Goal: Task Accomplishment & Management: Complete application form

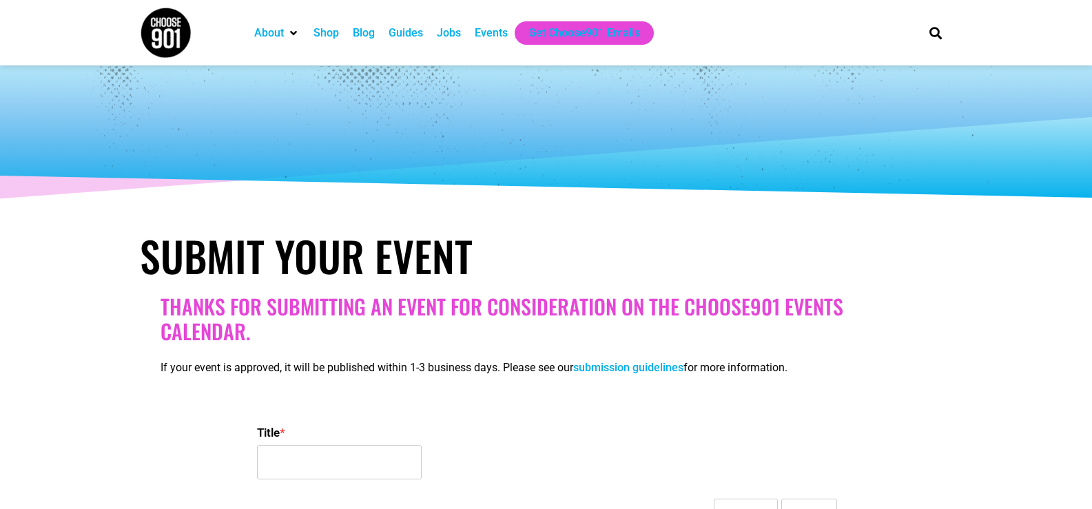
select select
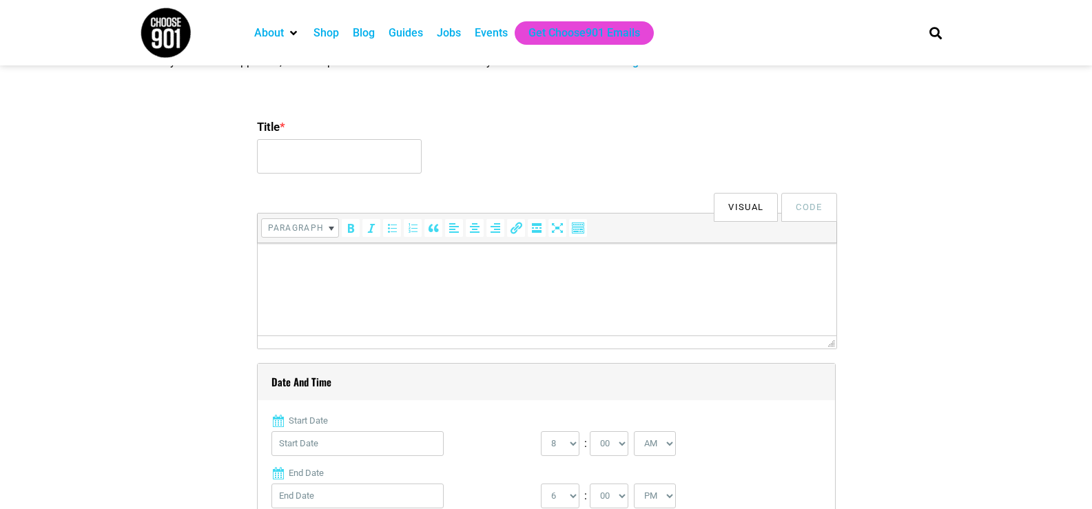
scroll to position [275, 0]
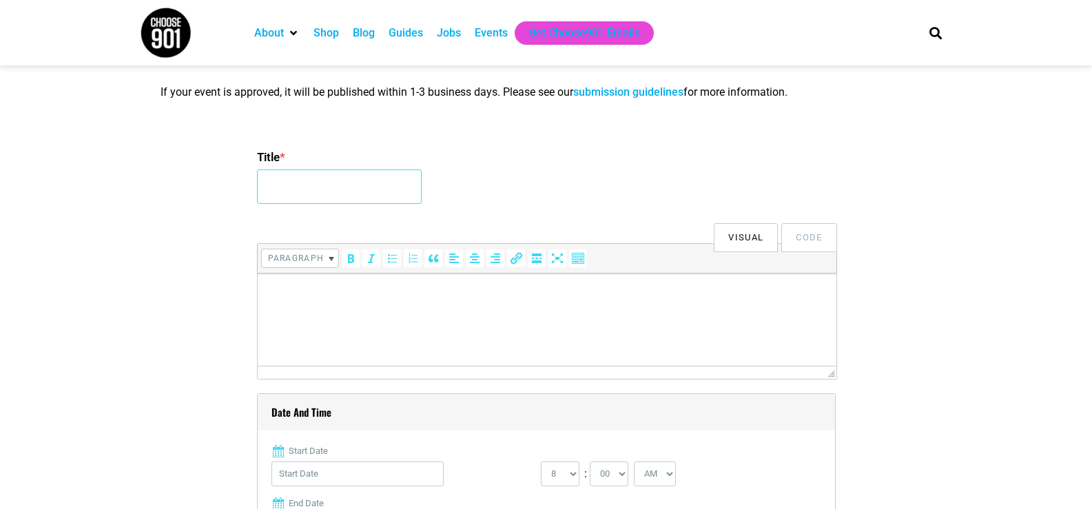
click at [314, 198] on input "Title *" at bounding box center [339, 186] width 165 height 34
paste input "Fall 2025 Memphis Bridal Show"
type input "Fall 2025 Memphis Bridal Show"
click at [329, 312] on html at bounding box center [546, 292] width 579 height 39
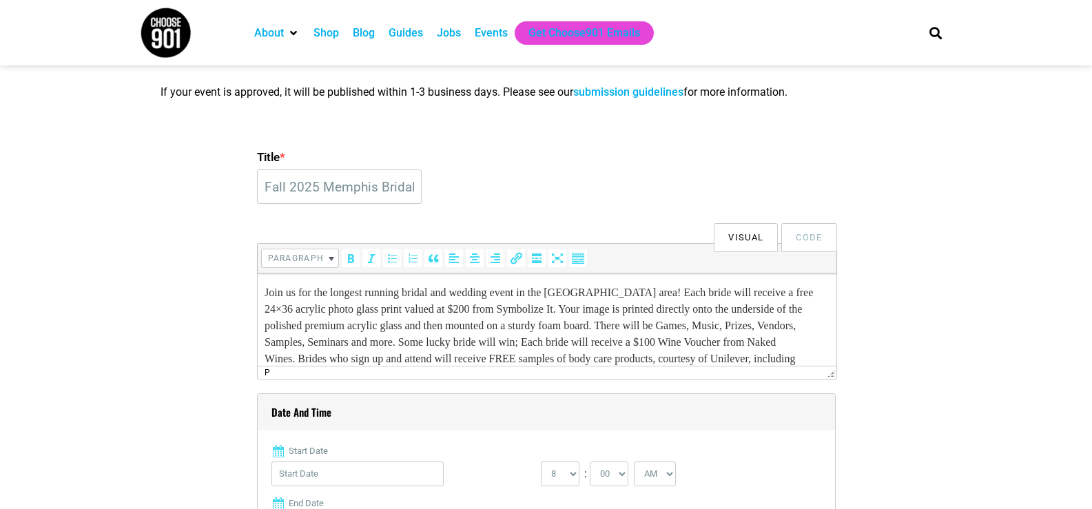
scroll to position [97, 0]
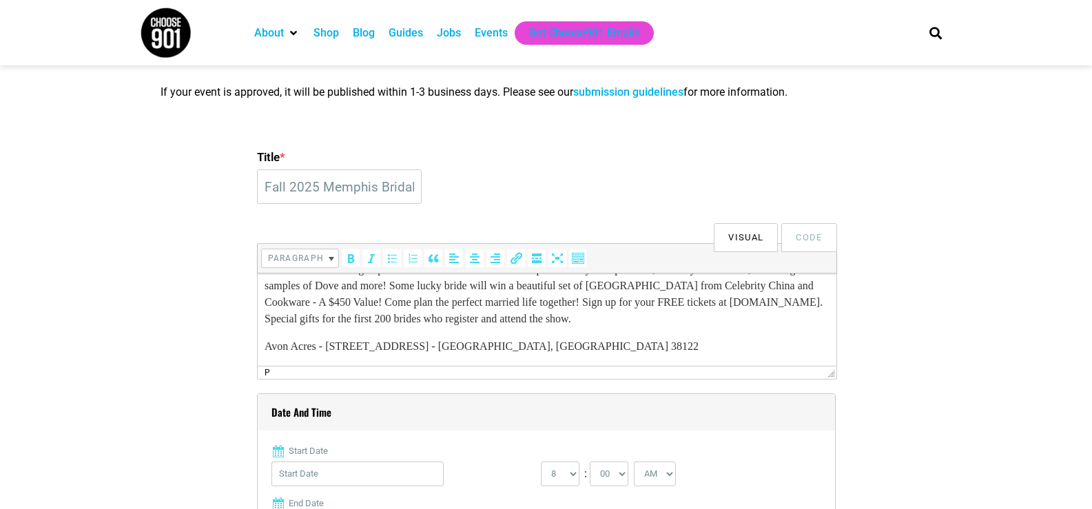
click at [340, 455] on label "Start Date" at bounding box center [546, 451] width 550 height 14
click at [340, 461] on input "Start Date" at bounding box center [357, 473] width 172 height 25
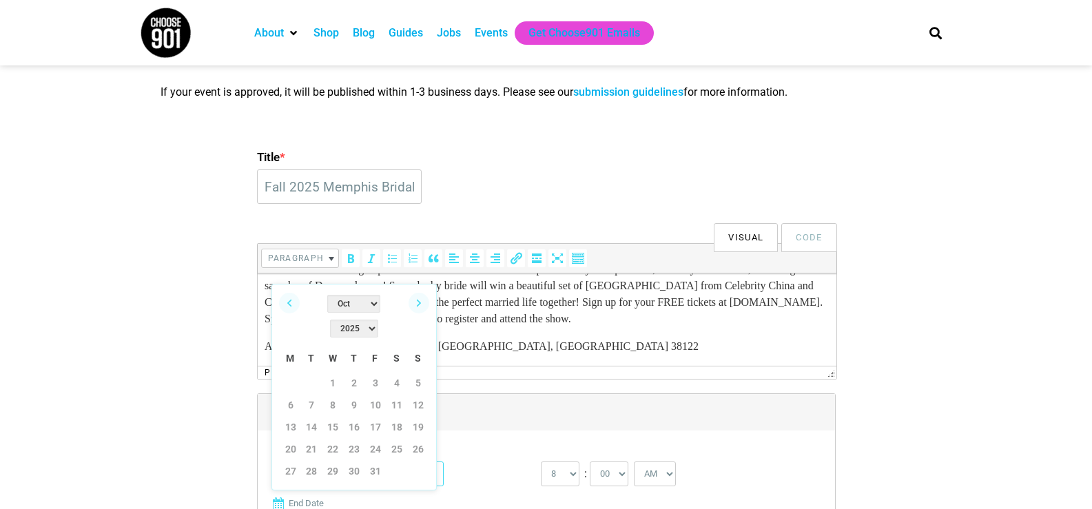
click at [339, 466] on input "Start Date" at bounding box center [357, 473] width 172 height 25
click at [412, 439] on link "26" at bounding box center [418, 449] width 21 height 21
type input "10/26/2025"
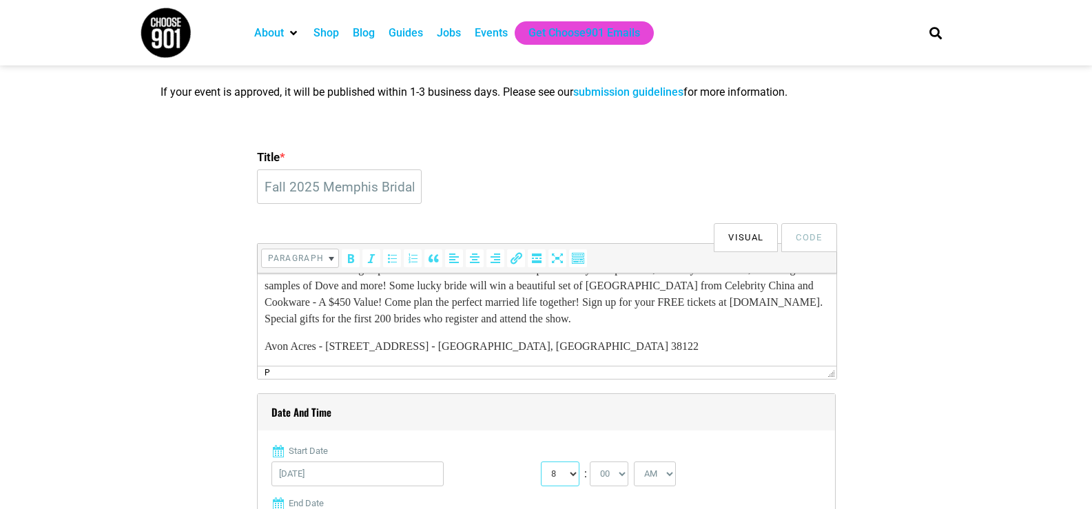
click at [569, 475] on select "0 1 2 3 4 5 6 7 8 9 10 11 12" at bounding box center [560, 473] width 39 height 25
select select "2"
click at [541, 462] on select "0 1 2 3 4 5 6 7 8 9 10 11 12" at bounding box center [560, 473] width 39 height 25
drag, startPoint x: 655, startPoint y: 472, endPoint x: 653, endPoint y: 463, distance: 9.2
click at [655, 472] on select "AM PM" at bounding box center [655, 473] width 42 height 25
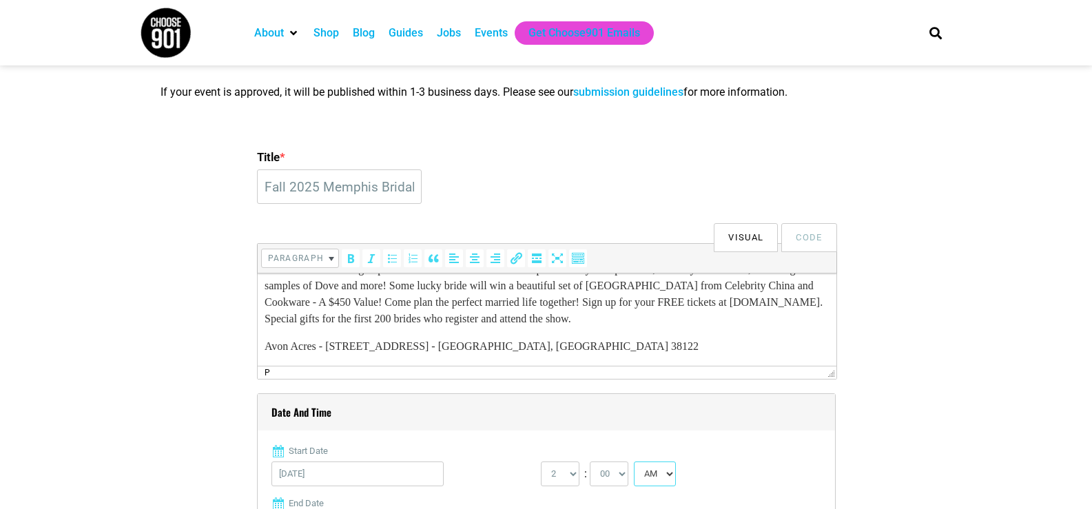
select select "PM"
click at [635, 462] on select "AM PM" at bounding box center [655, 473] width 42 height 25
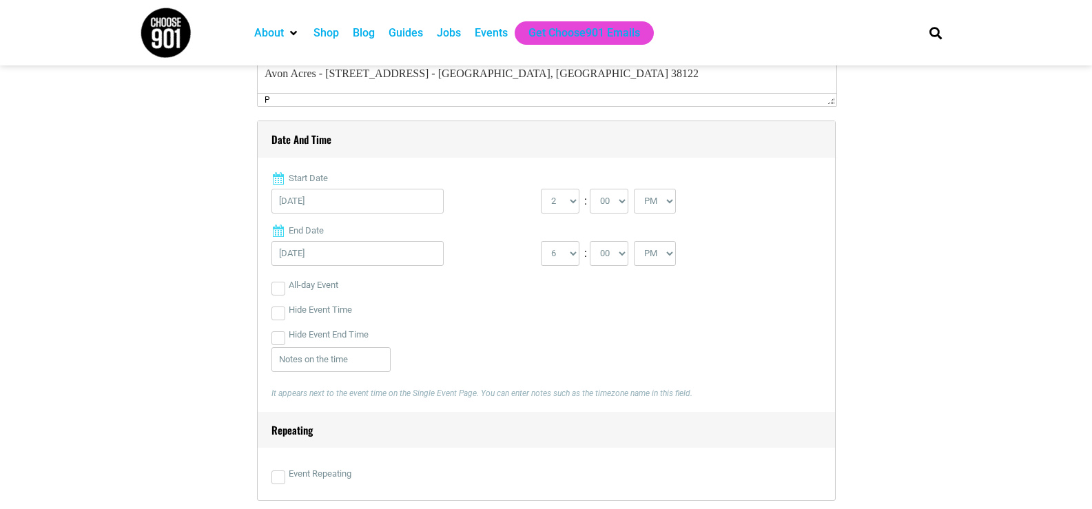
scroll to position [551, 0]
click at [583, 262] on div "1 2 3 4 5 6 7 8 9 10 11 12 : 00 05 10 15 20 25 30 35 40 45 50 55 AM PM" at bounding box center [675, 254] width 269 height 32
click at [576, 257] on select "1 2 3 4 5 6 7 8 9 10 11 12" at bounding box center [560, 250] width 39 height 25
select select "5"
click at [541, 239] on select "1 2 3 4 5 6 7 8 9 10 11 12" at bounding box center [560, 250] width 39 height 25
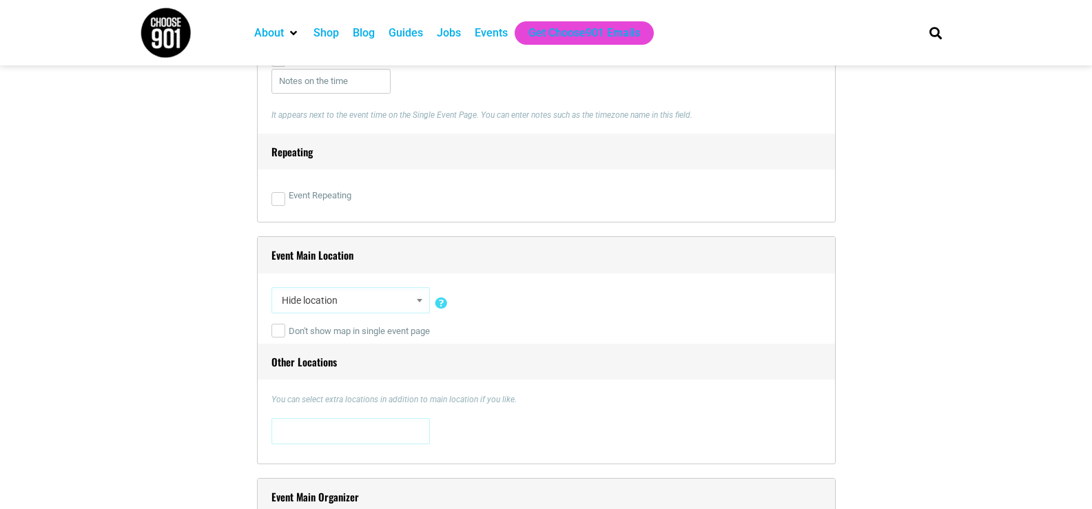
scroll to position [1010, 0]
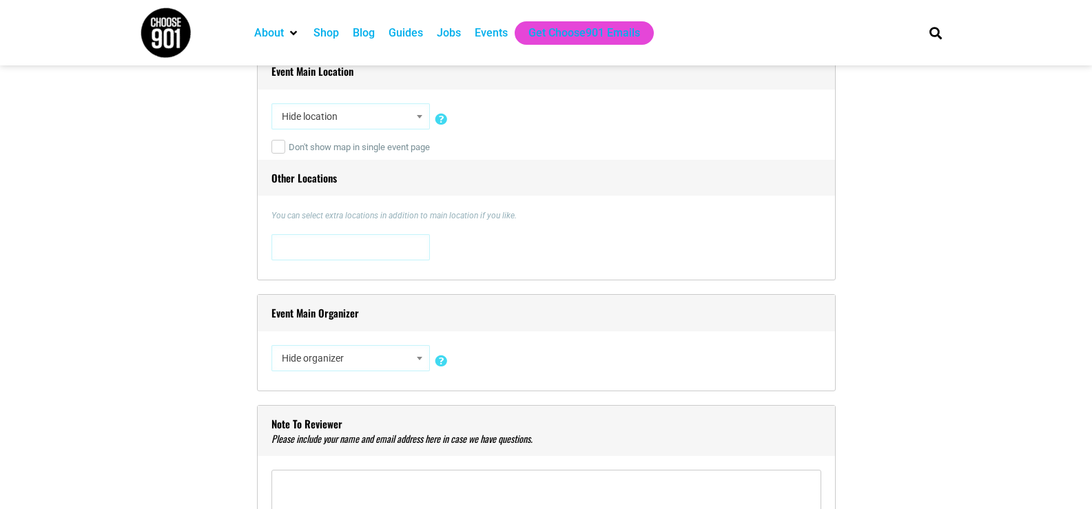
click at [331, 113] on span "Hide location" at bounding box center [350, 116] width 149 height 25
type input "Avon Acres"
select select "2233"
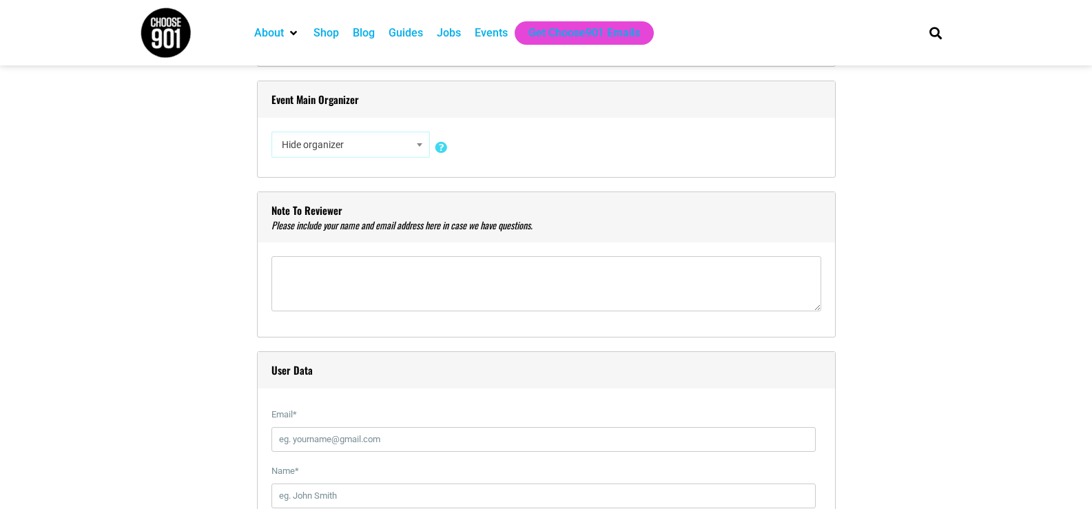
scroll to position [1194, 0]
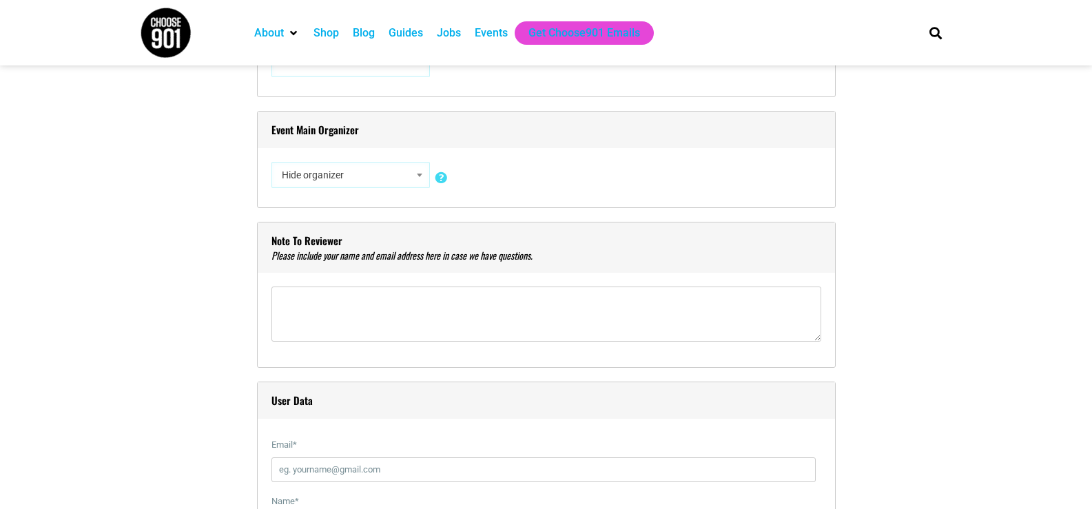
click at [320, 178] on span "Hide organizer" at bounding box center [350, 175] width 149 height 25
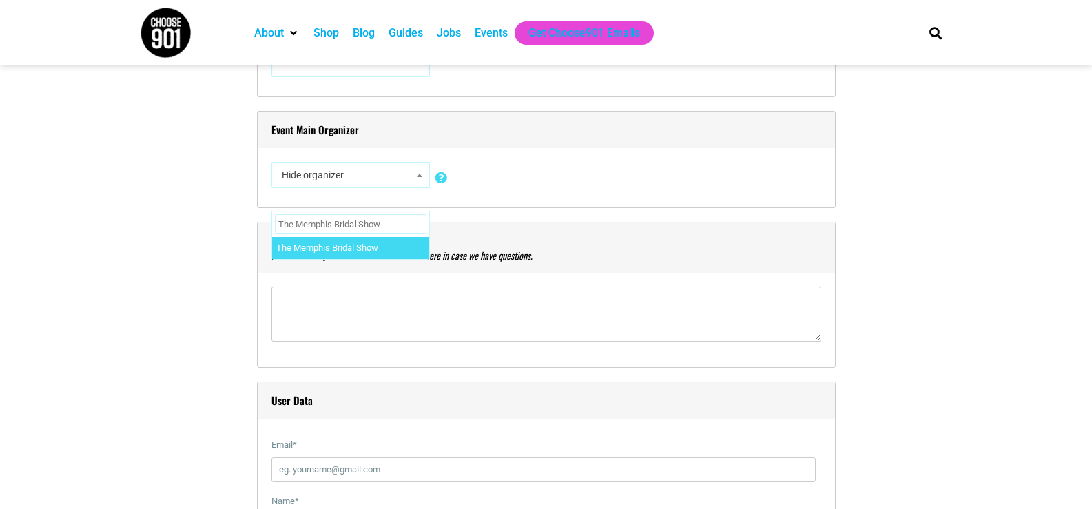
type input "The Memphis Bridal Show"
select select "5460"
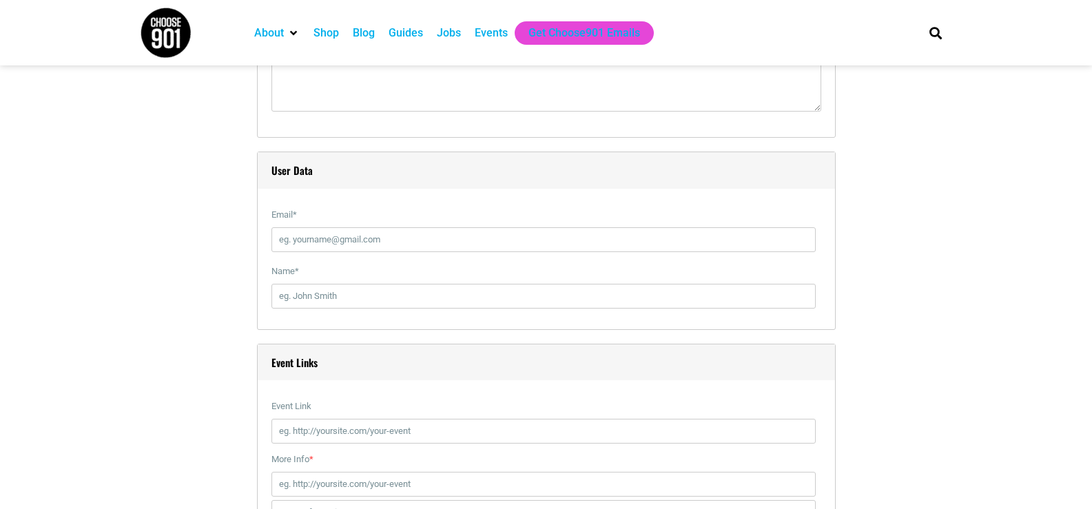
scroll to position [1561, 0]
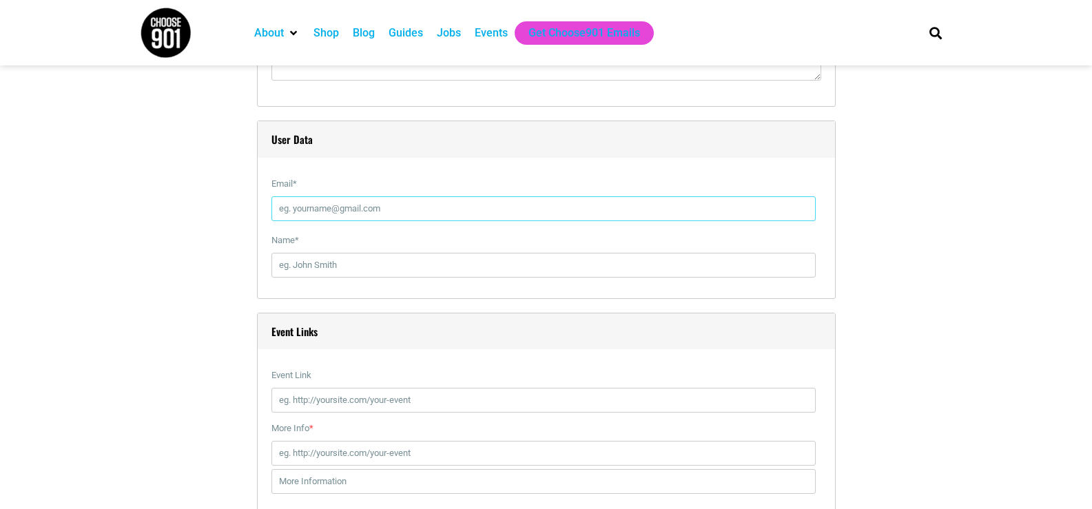
click at [323, 205] on input "Email *" at bounding box center [543, 208] width 544 height 25
paste input "weddingshowmemphis@gmail.com"
type input "weddingshowmemphis@gmail.com"
paste input "9013686782"
type input "9013686782"
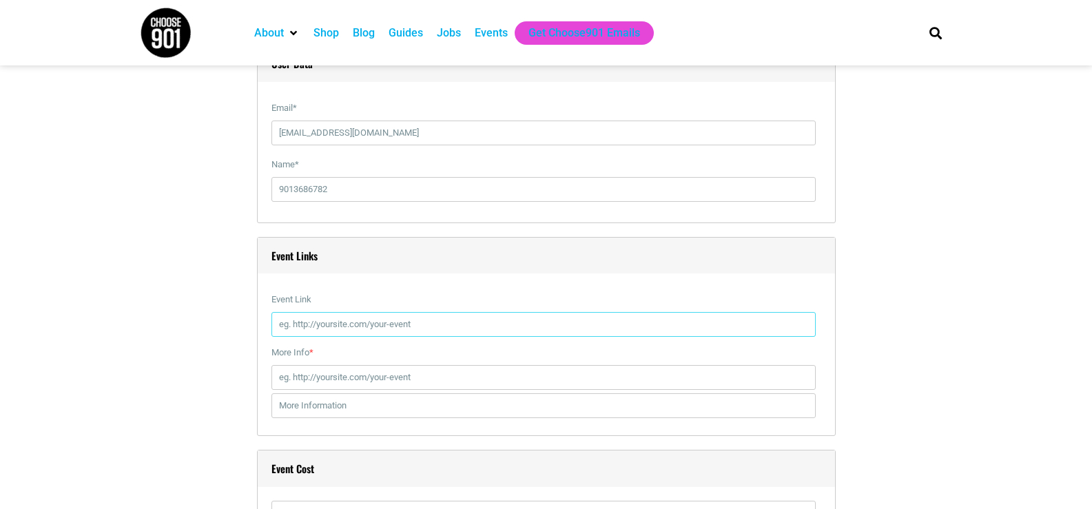
scroll to position [1745, 0]
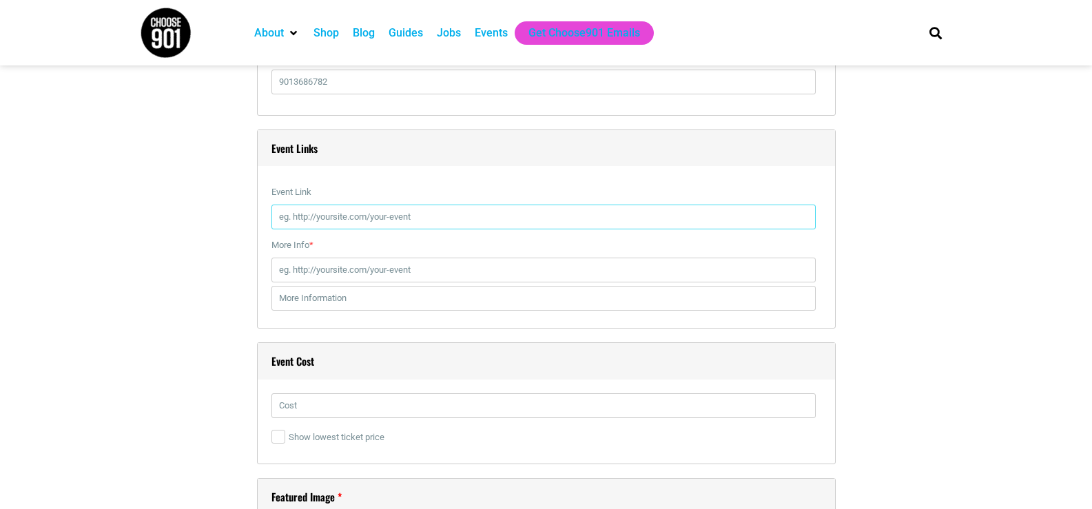
click at [286, 228] on input "Event Link" at bounding box center [543, 217] width 544 height 25
paste input "https://eventvesta.com/events/117655/t/tickets"
type input "https://eventvesta.com/events/117655/t/tickets"
paste input "https://eventvesta.com/events/117655/t/tickets"
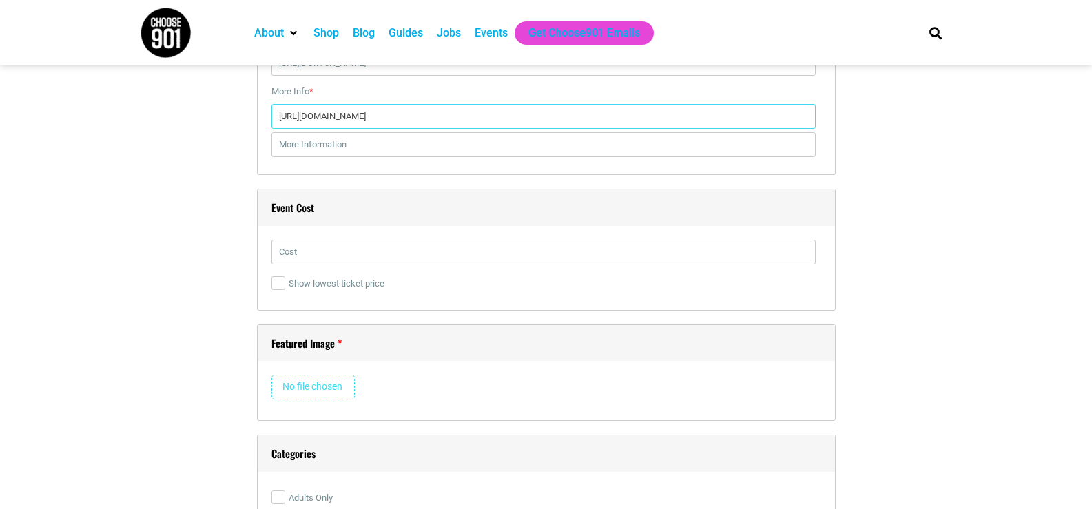
scroll to position [1928, 0]
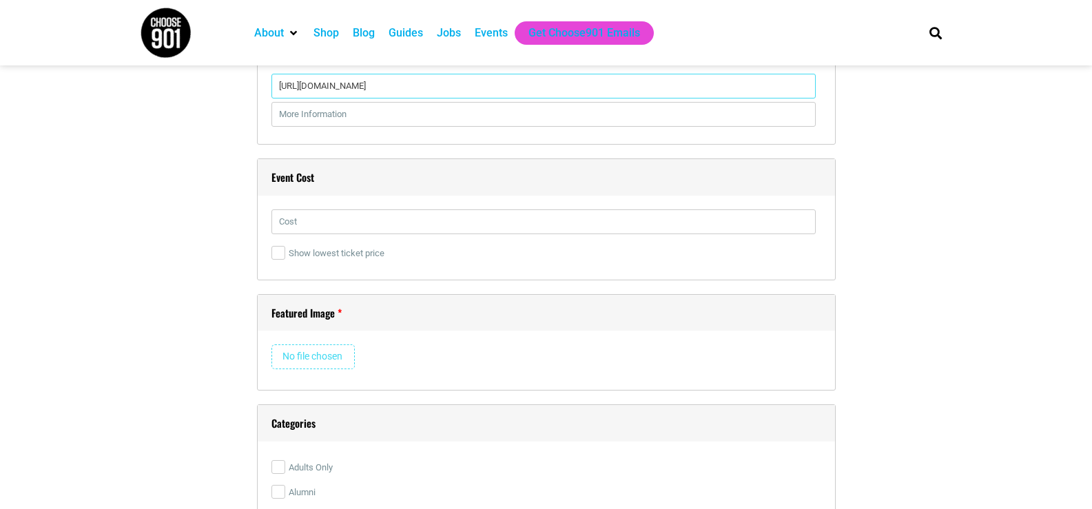
type input "https://eventvesta.com/events/117655/t/tickets"
click at [298, 211] on input "text" at bounding box center [543, 221] width 544 height 25
click at [330, 356] on input "file" at bounding box center [312, 356] width 83 height 25
type input "C:\fakepath\Fall 2025 Memphis Bridal Show.jpeg"
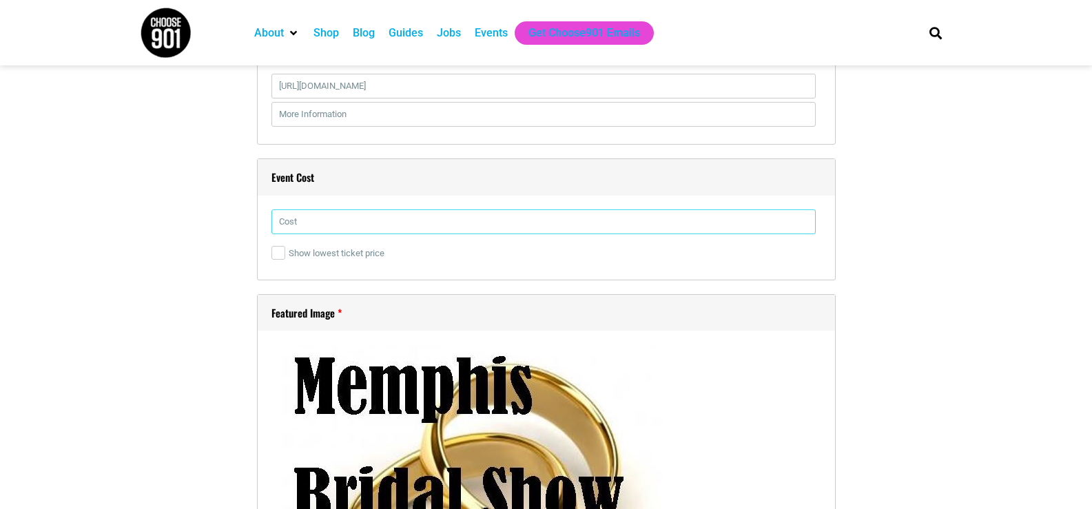
click at [321, 215] on input "text" at bounding box center [543, 221] width 544 height 25
type input "0"
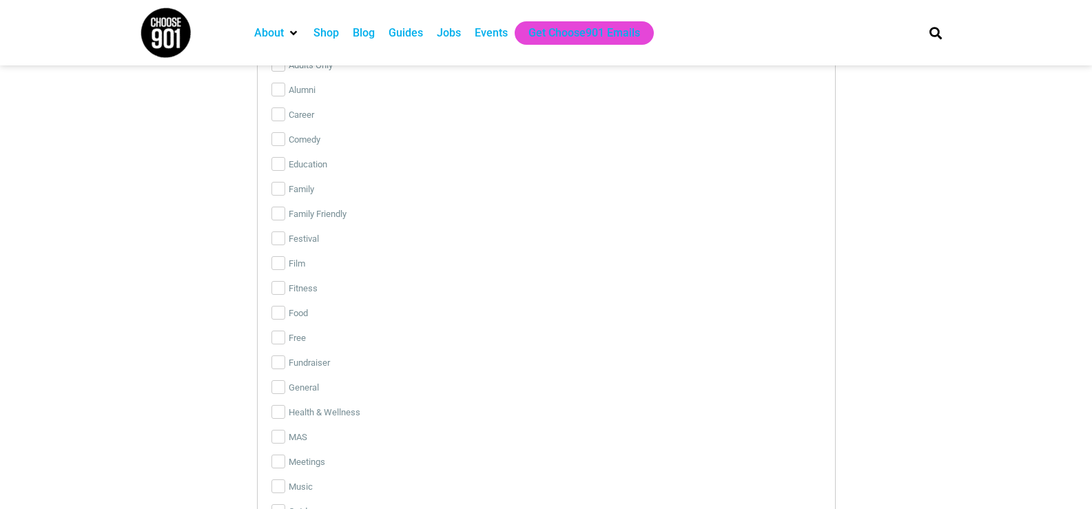
scroll to position [2571, 0]
click at [291, 308] on label "Free" at bounding box center [546, 307] width 550 height 25
click at [285, 308] on input "Free" at bounding box center [278, 307] width 14 height 14
checkbox input "true"
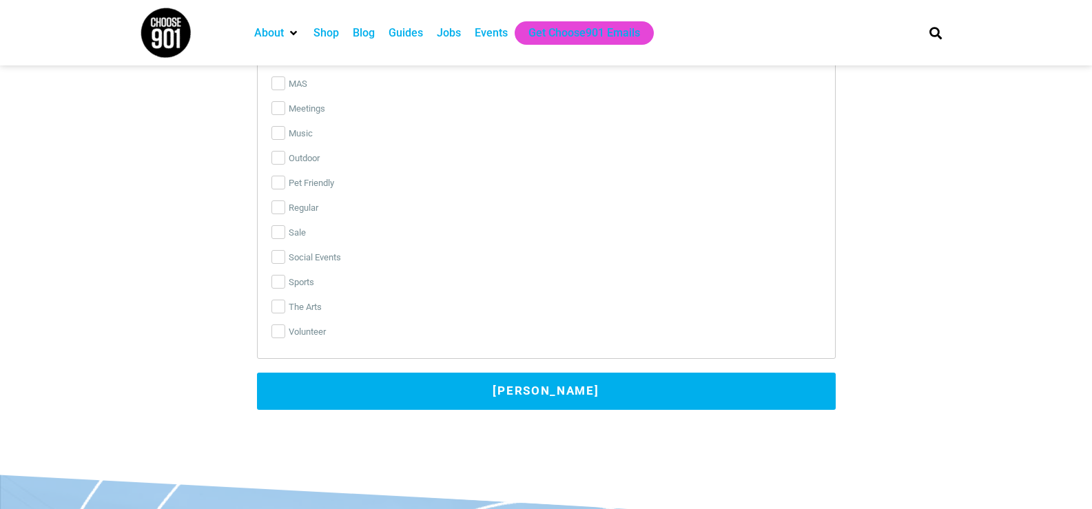
scroll to position [2939, 0]
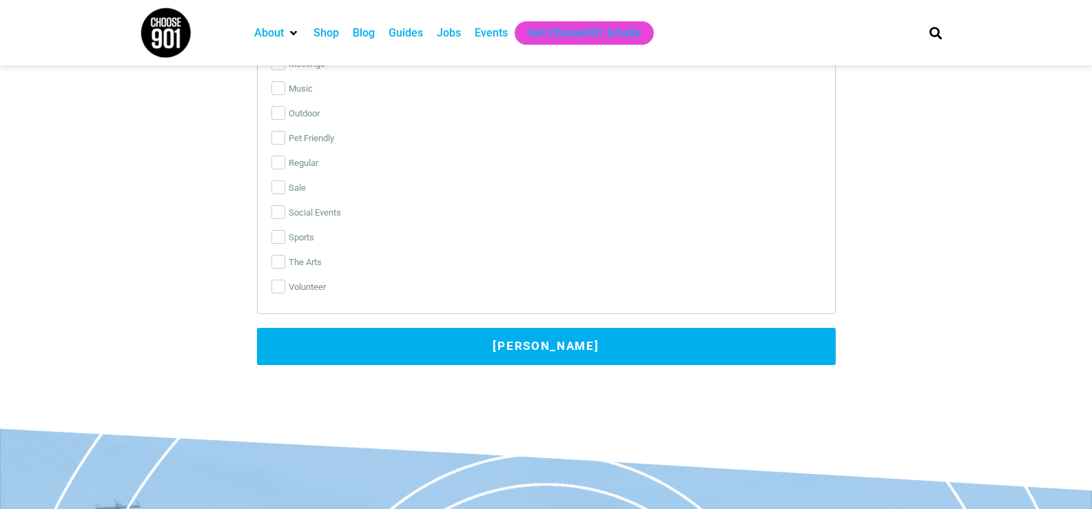
click at [598, 342] on button "Submit Event" at bounding box center [546, 346] width 579 height 37
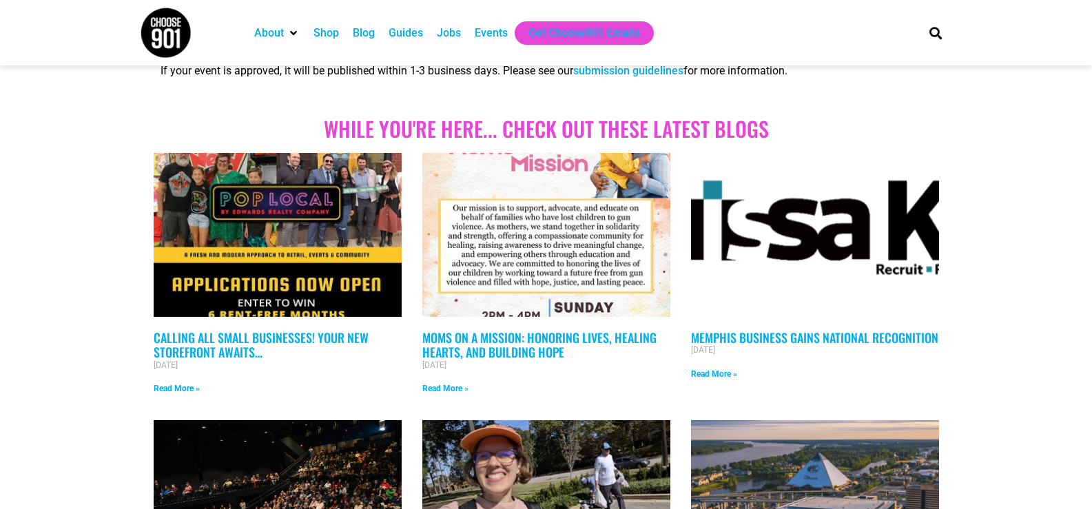
scroll to position [184, 0]
